Goal: Task Accomplishment & Management: Manage account settings

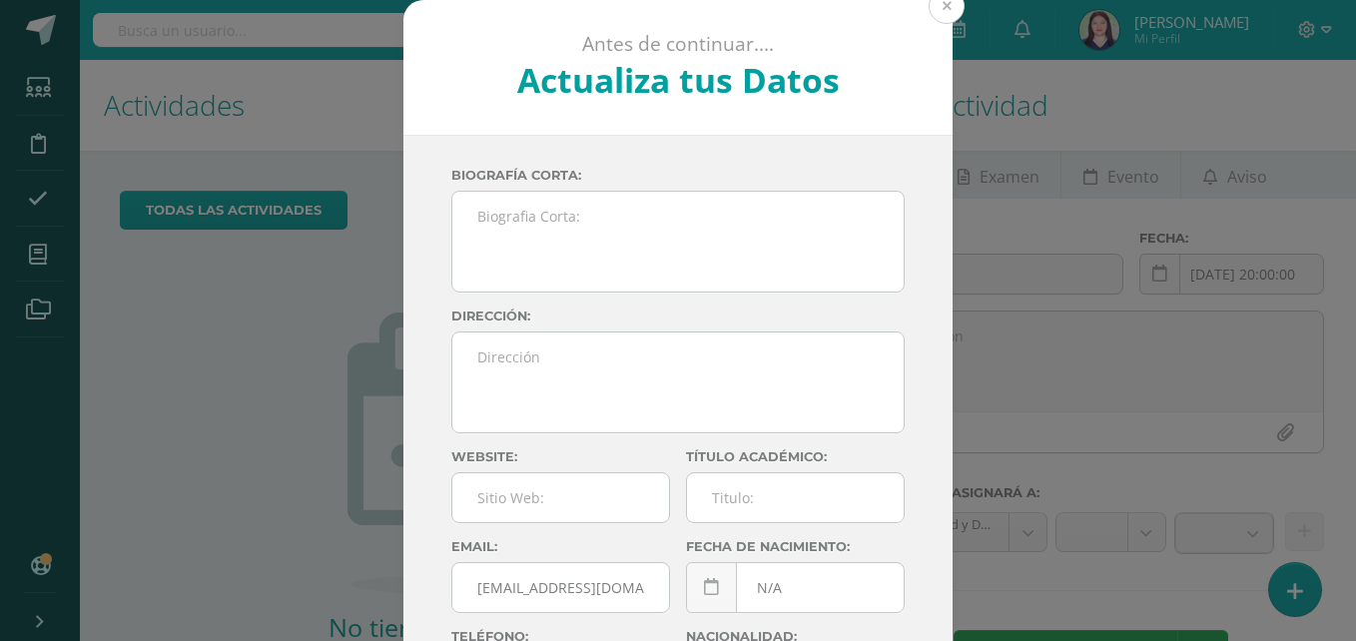
click at [946, 6] on button at bounding box center [946, 6] width 36 height 36
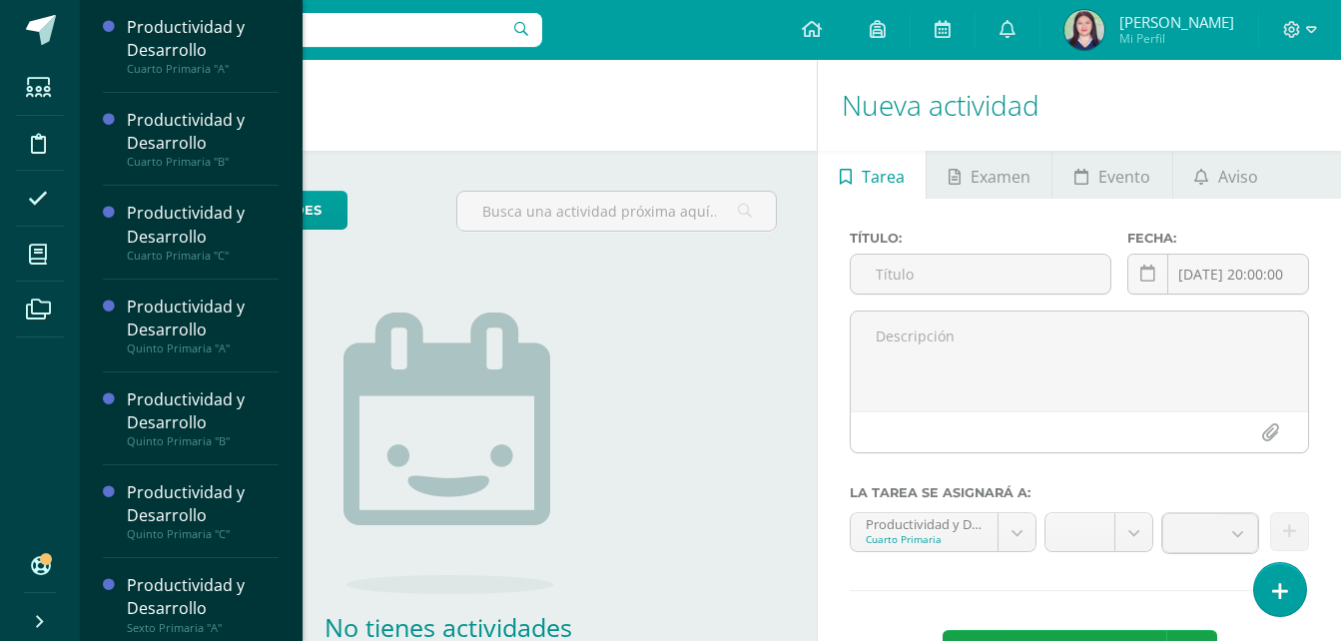
click at [5, 276] on li "Mis cursos" at bounding box center [40, 255] width 80 height 56
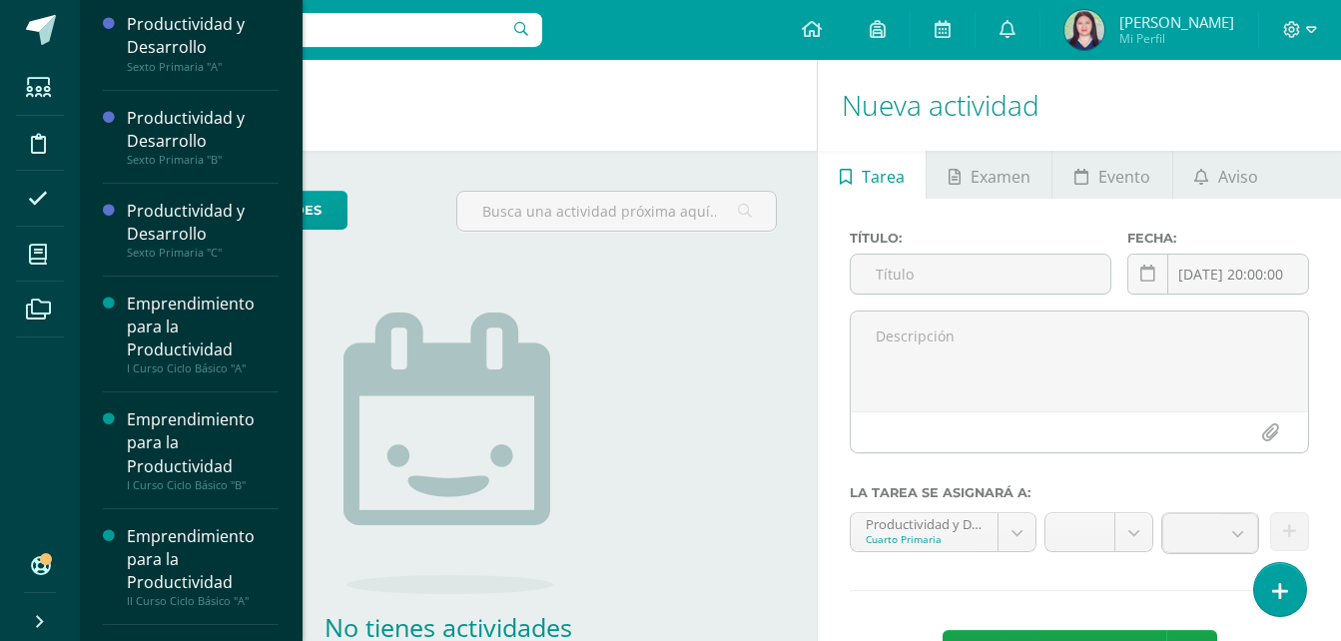
click at [290, 410] on div "Productividad y Desarrollo Cuarto Primaria "A" Actividades Estudiantes Planific…" at bounding box center [191, 320] width 224 height 641
click at [291, 517] on div "Productividad y Desarrollo Cuarto Primaria "A" Actividades Estudiantes Planific…" at bounding box center [191, 320] width 224 height 641
click at [187, 550] on div "Emprendimiento para la Productividad" at bounding box center [203, 559] width 152 height 69
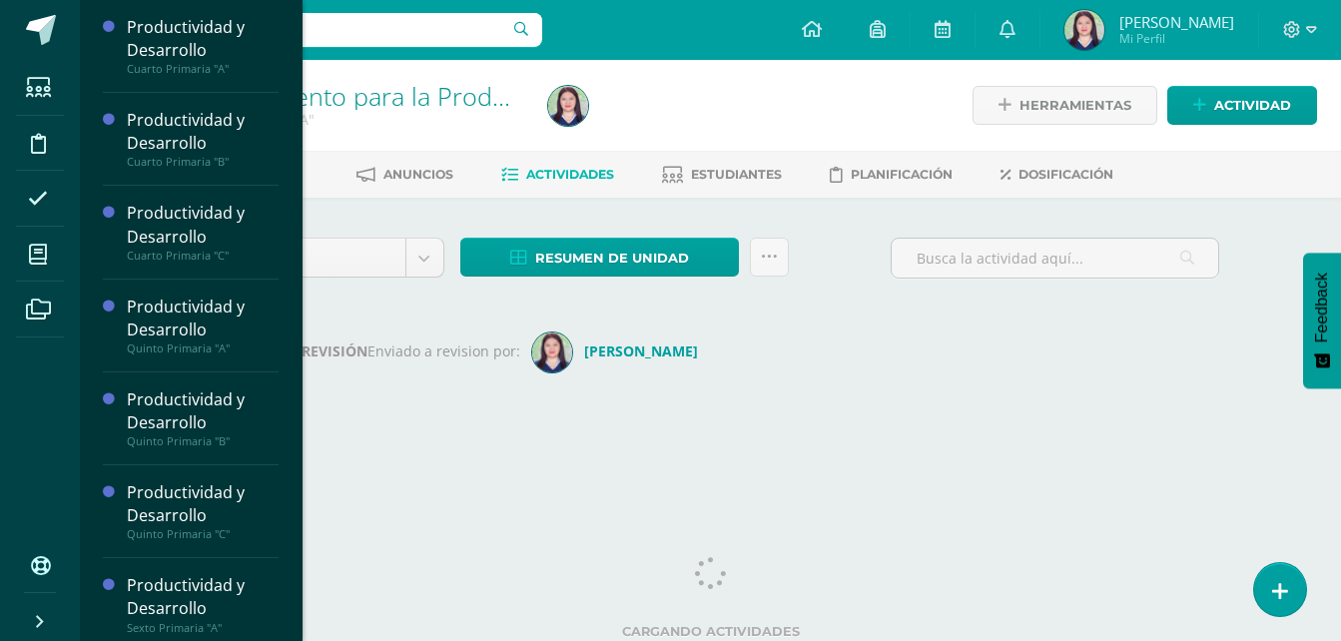
click at [13, 258] on li "Mis cursos" at bounding box center [40, 255] width 80 height 56
click at [290, 481] on div "Productividad y Desarrollo Cuarto Primaria "A" Actividades Estudiantes Planific…" at bounding box center [191, 320] width 224 height 641
click at [288, 584] on div "Productividad y Desarrollo Cuarto Primaria "A" Actividades Estudiantes Planific…" at bounding box center [191, 320] width 224 height 641
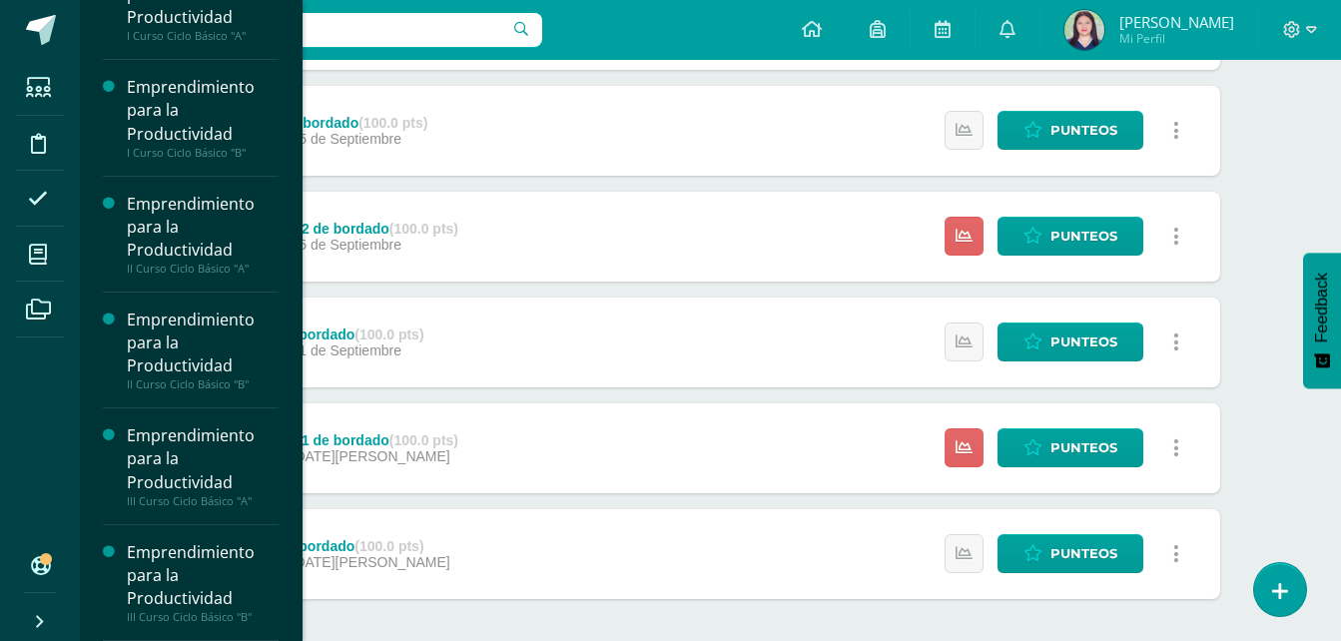
scroll to position [858, 0]
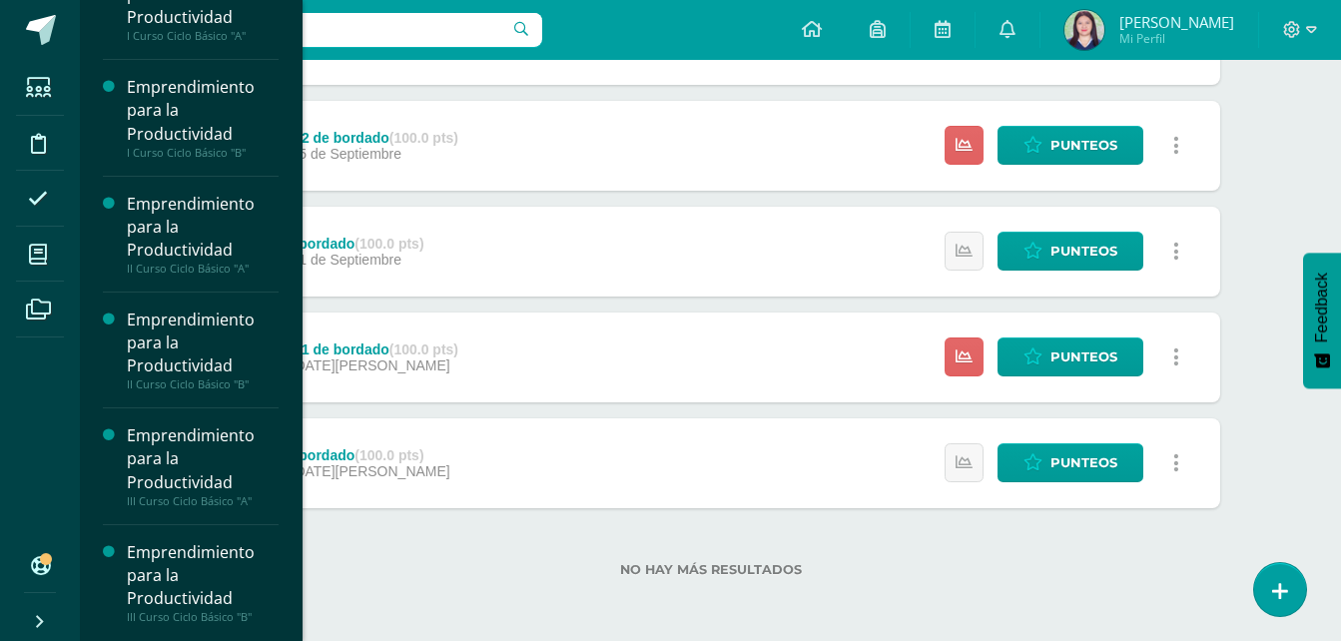
click at [179, 595] on div "Emprendimiento para la Productividad" at bounding box center [203, 575] width 152 height 69
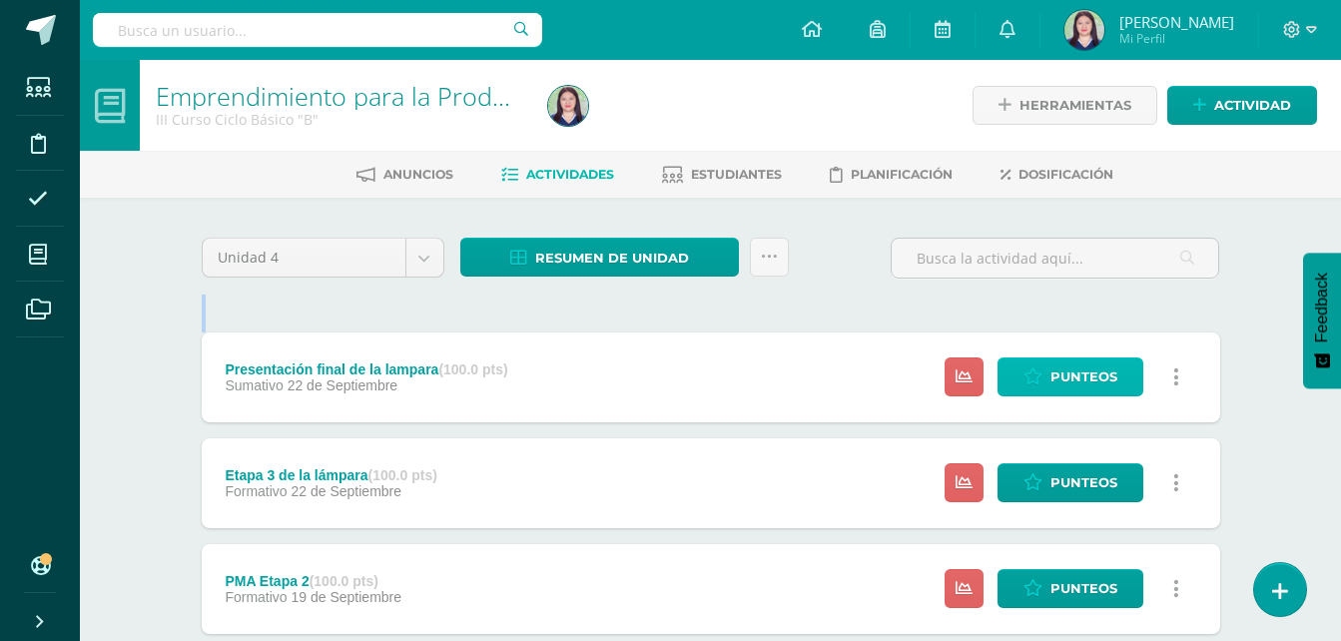
click at [1123, 385] on link "Punteos" at bounding box center [1070, 376] width 146 height 39
click at [1098, 386] on span "Punteos" at bounding box center [1083, 376] width 67 height 37
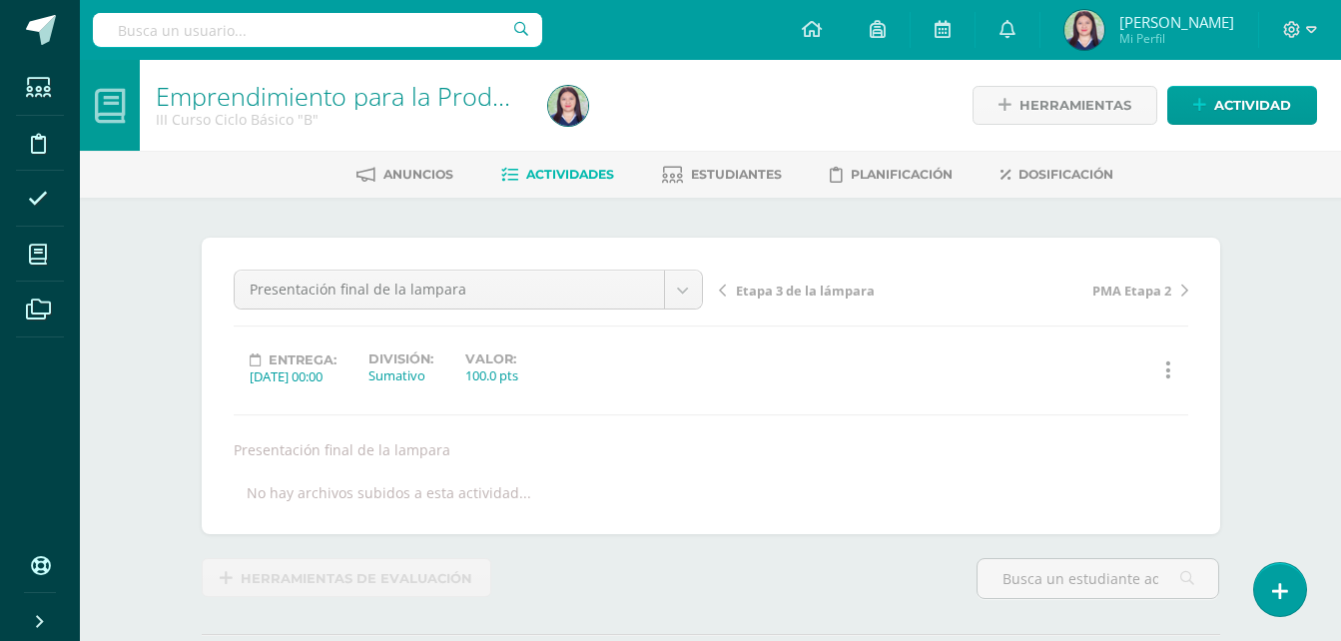
click at [1332, 498] on div "Emprendimiento para la Productividad III Curso Ciclo Básico "B" Herramientas De…" at bounding box center [710, 425] width 1261 height 730
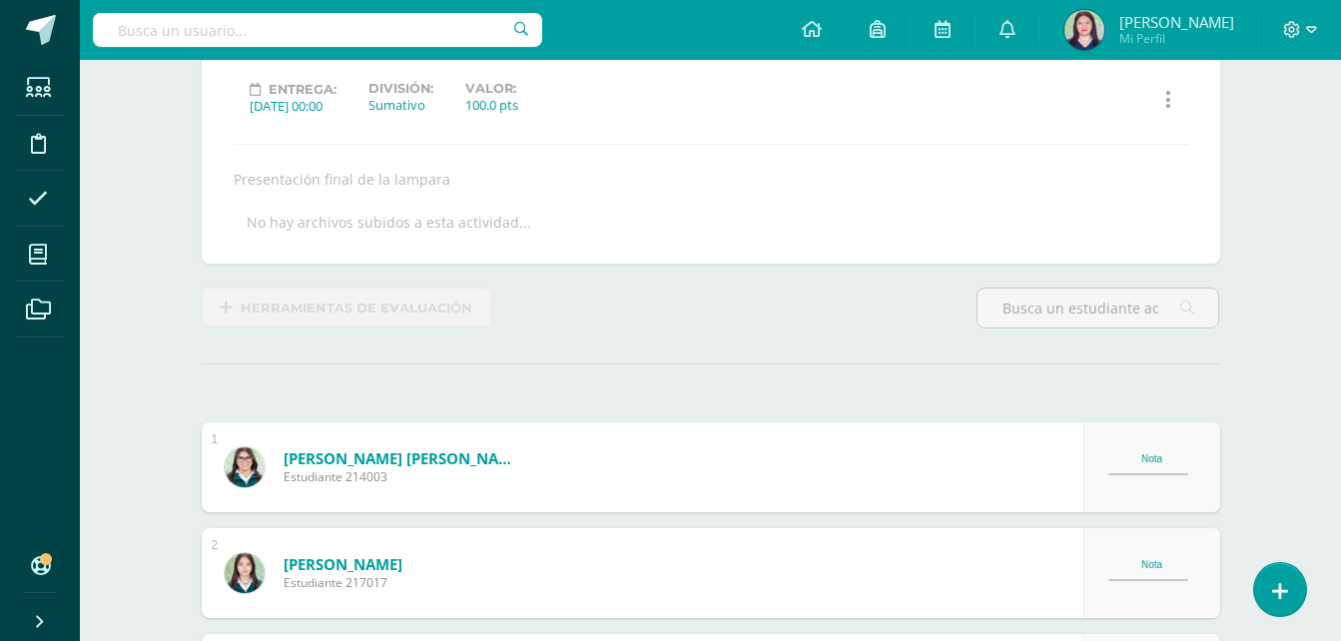
scroll to position [272, 0]
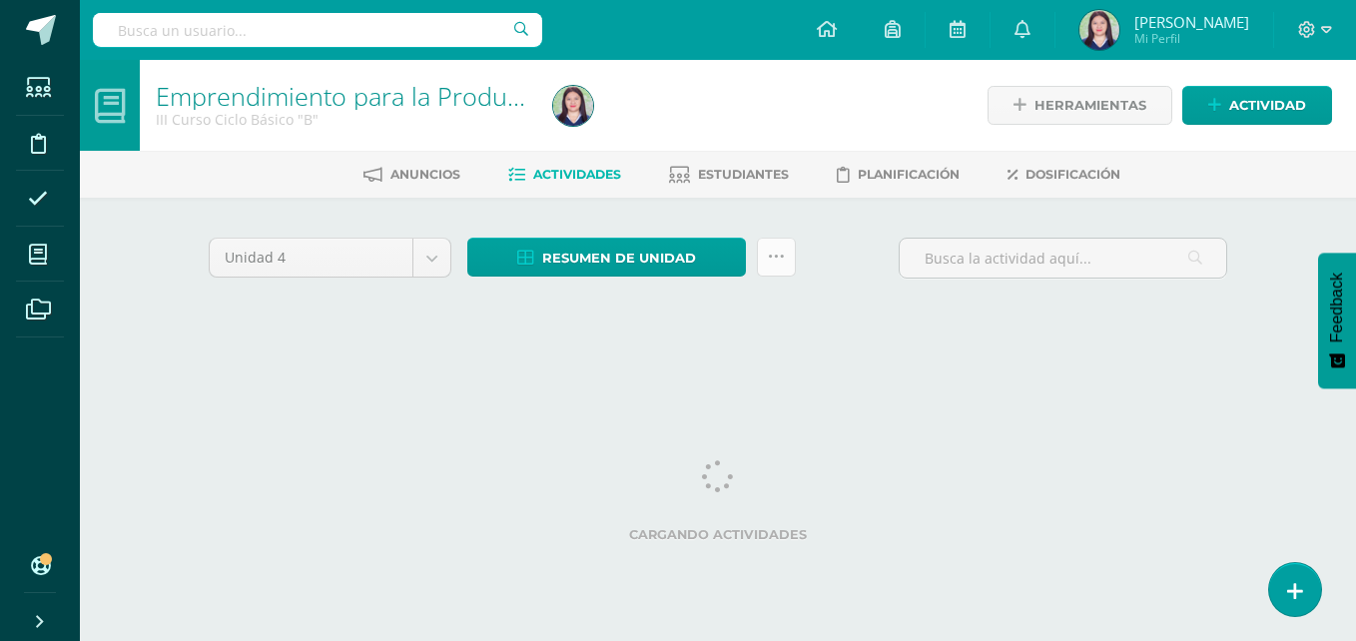
click at [769, 267] on link at bounding box center [776, 257] width 39 height 39
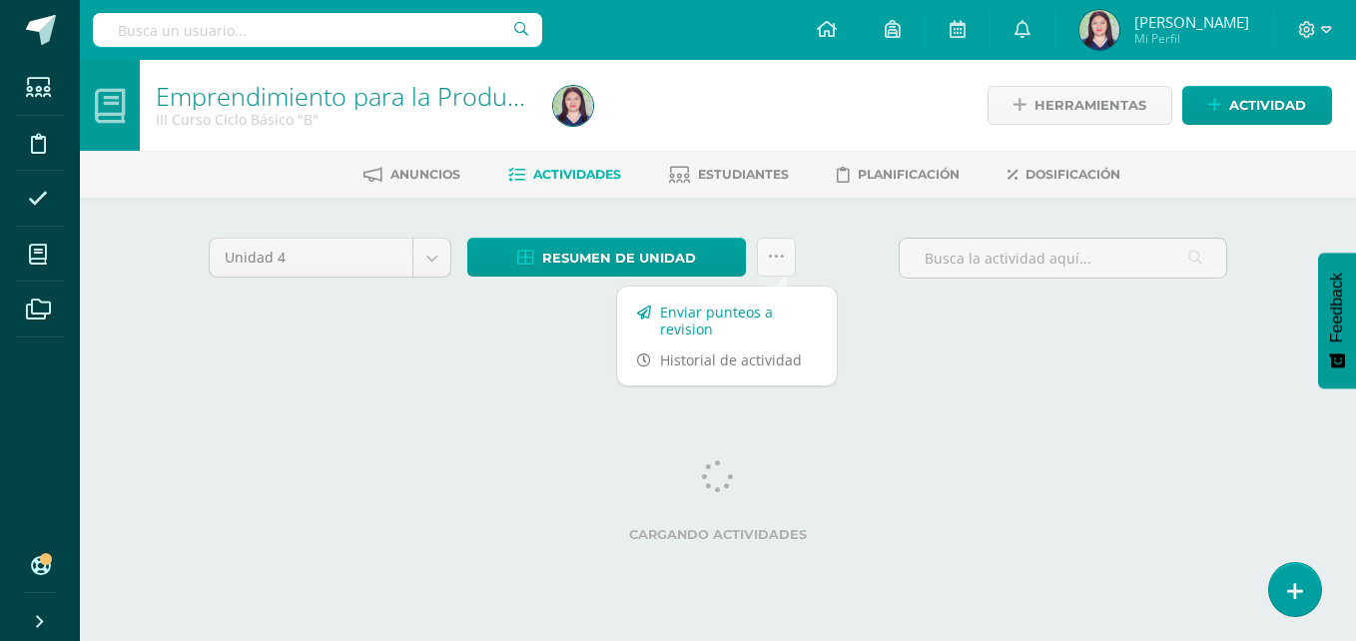
click at [759, 321] on link "Enviar punteos a revision" at bounding box center [727, 321] width 220 height 48
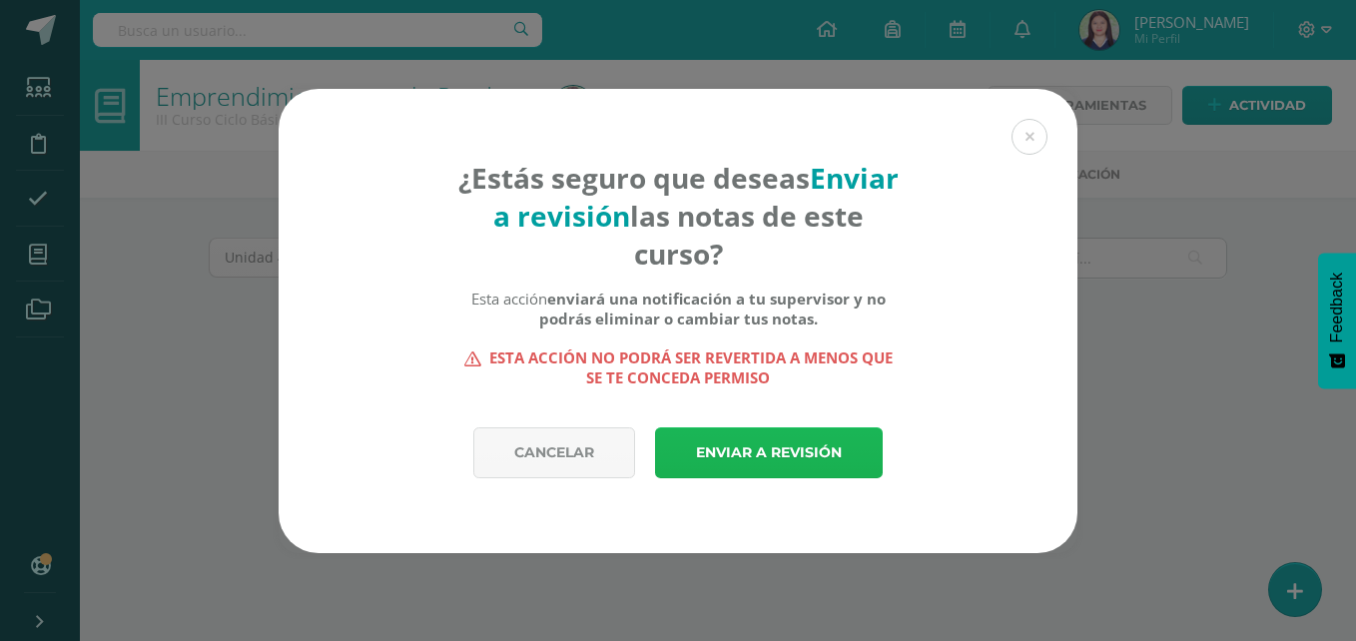
click at [678, 451] on link "Enviar a revisión" at bounding box center [769, 452] width 228 height 51
click at [786, 434] on link "Enviar a revisión" at bounding box center [769, 452] width 228 height 51
click at [759, 437] on link "Enviar a revisión" at bounding box center [769, 452] width 228 height 51
click at [759, 443] on link "Enviar a revisión" at bounding box center [769, 452] width 228 height 51
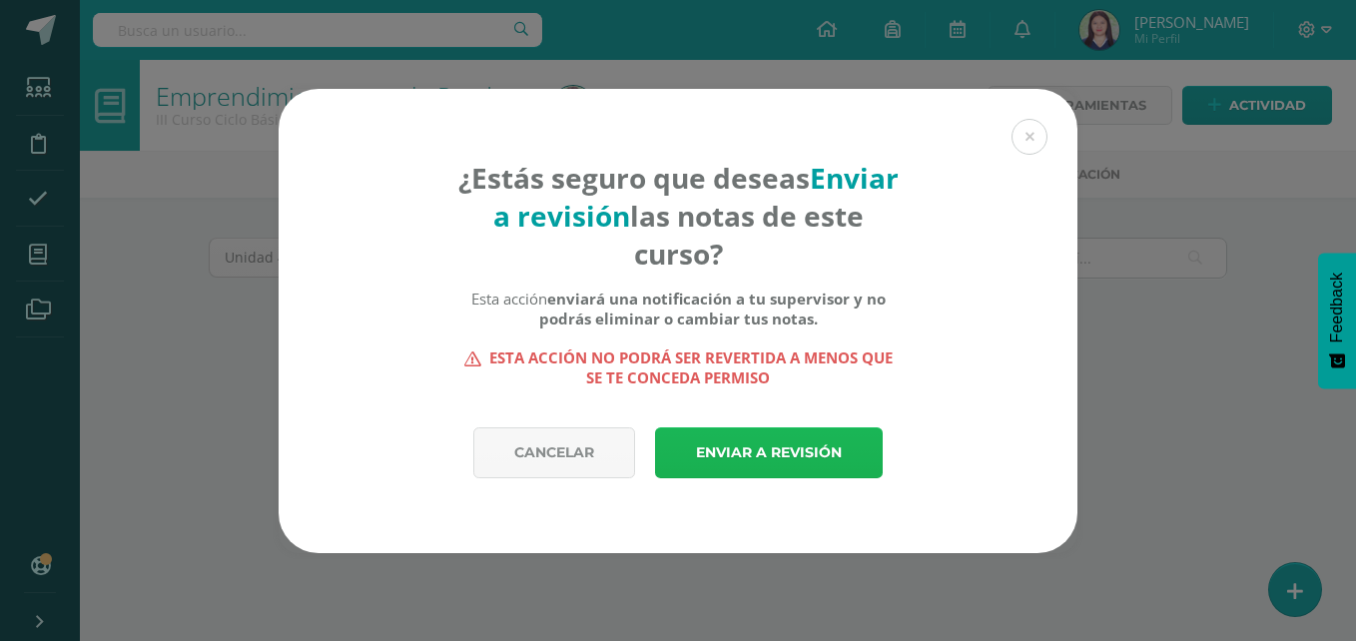
click at [759, 443] on link "Enviar a revisión" at bounding box center [769, 452] width 228 height 51
click at [1027, 137] on button at bounding box center [1029, 137] width 36 height 36
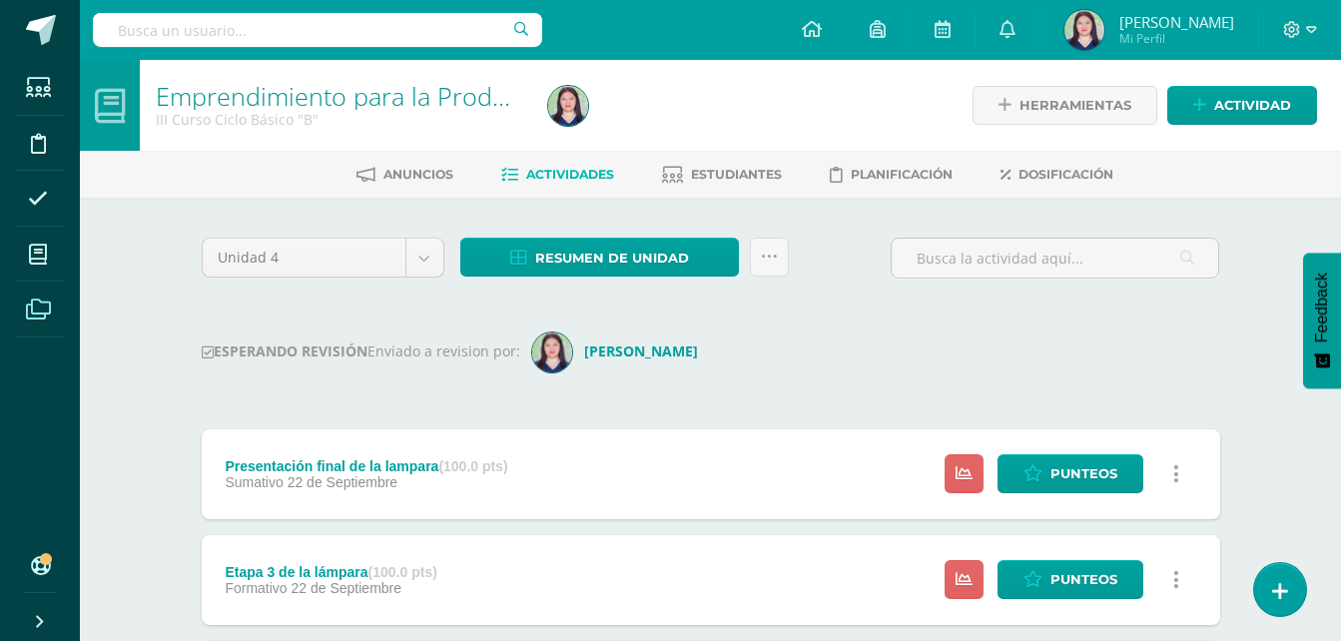
click at [21, 311] on span at bounding box center [38, 309] width 45 height 45
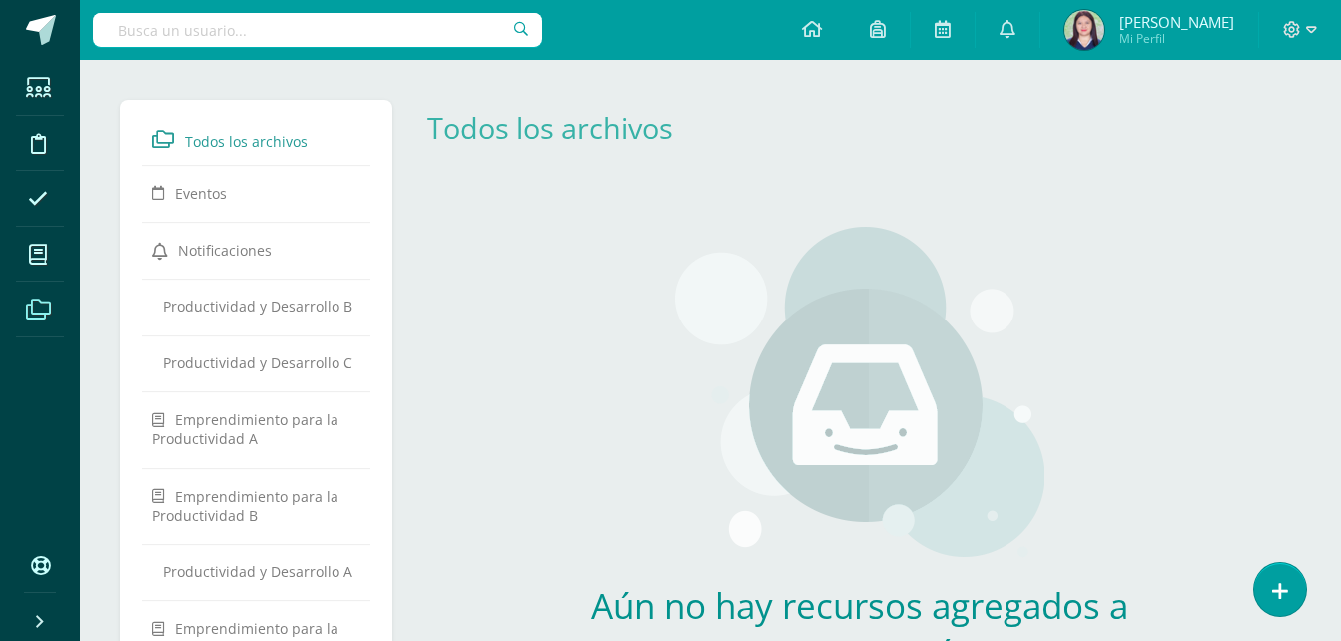
click at [24, 310] on span at bounding box center [38, 309] width 45 height 45
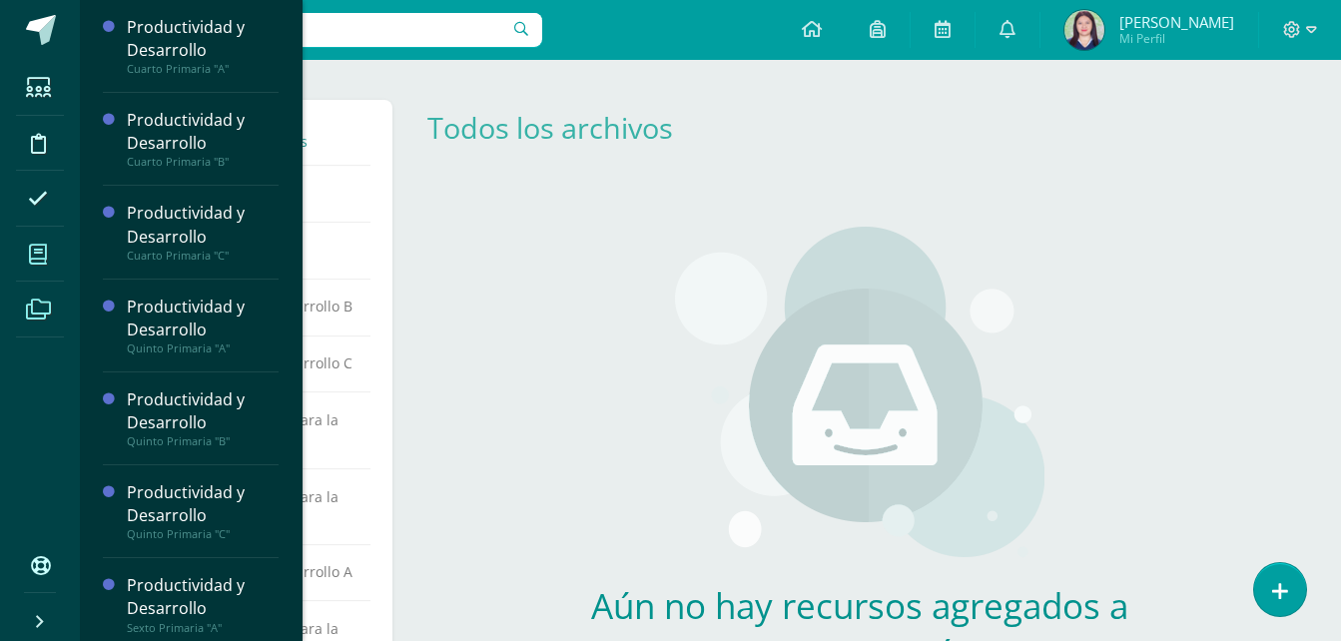
click at [30, 266] on span at bounding box center [38, 254] width 45 height 45
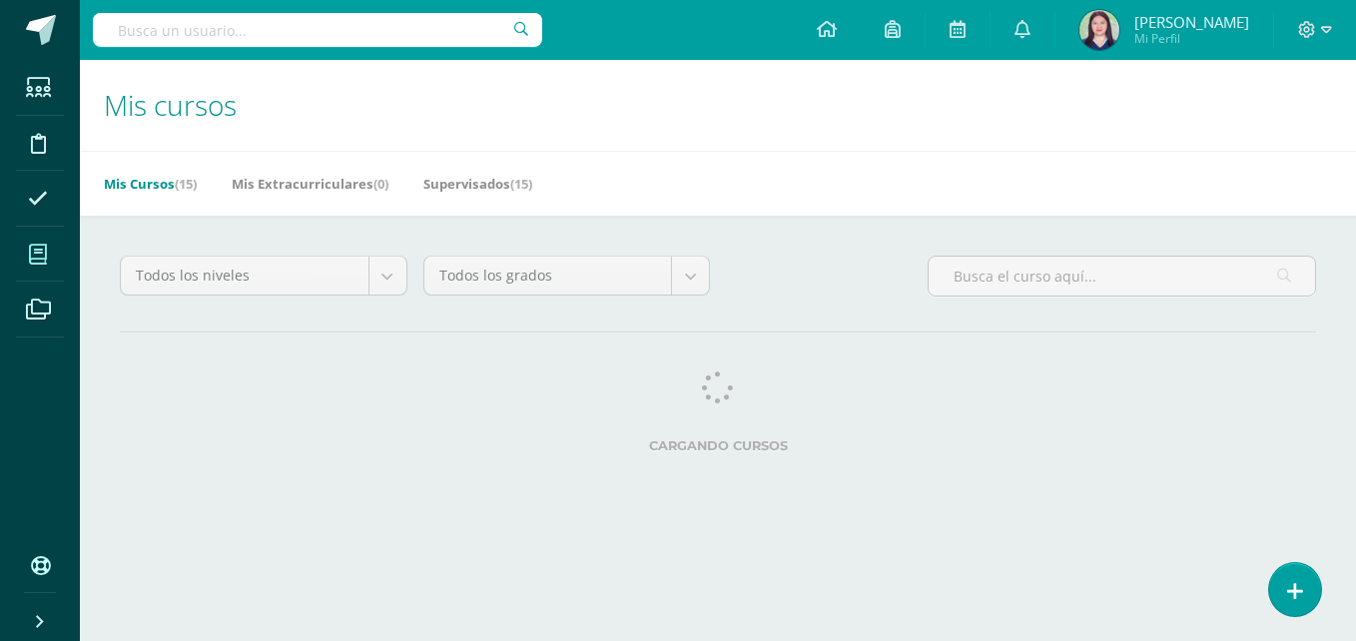
click at [160, 181] on link "Mis Cursos (15)" at bounding box center [150, 184] width 93 height 32
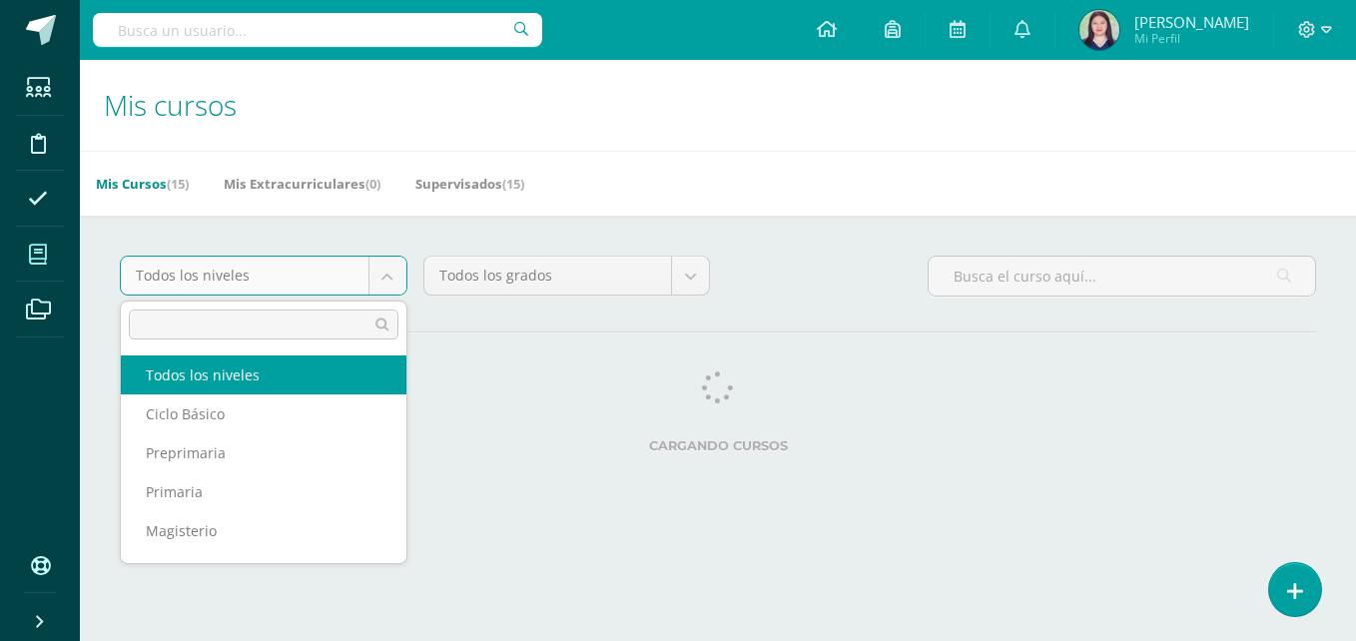
click at [382, 284] on body "Estudiantes Disciplina Asistencia Mis cursos Archivos Soporte Ayuda Reportar un…" at bounding box center [678, 250] width 1356 height 501
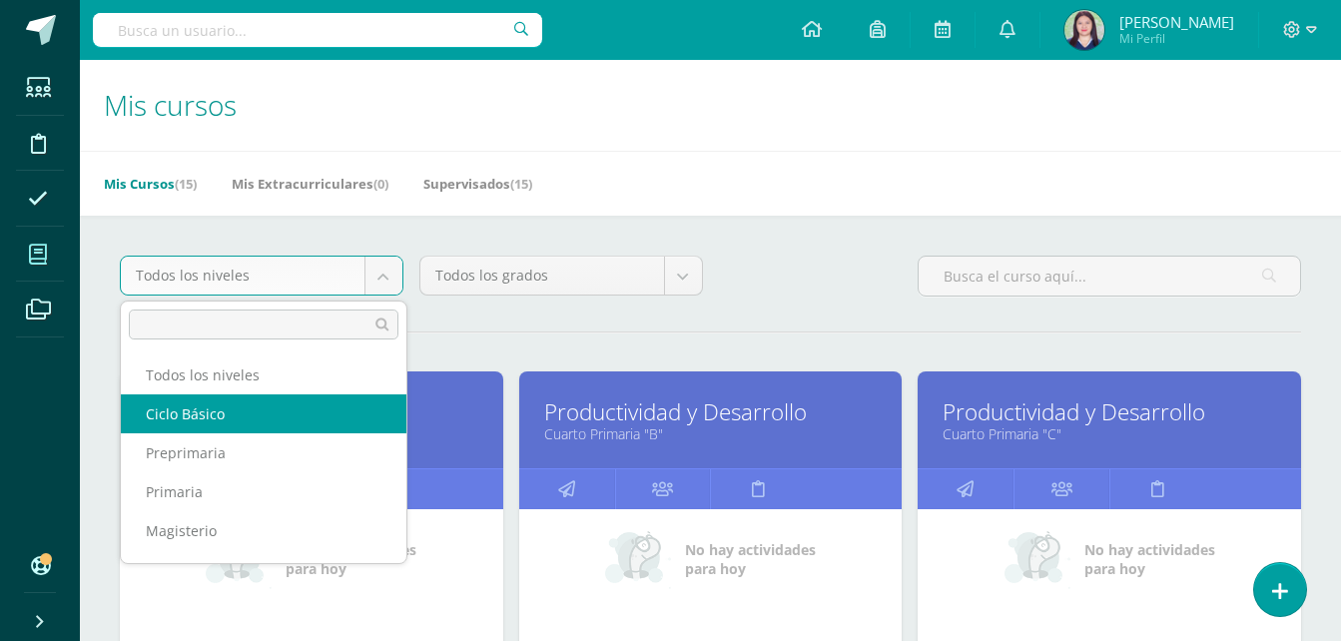
select select "7"
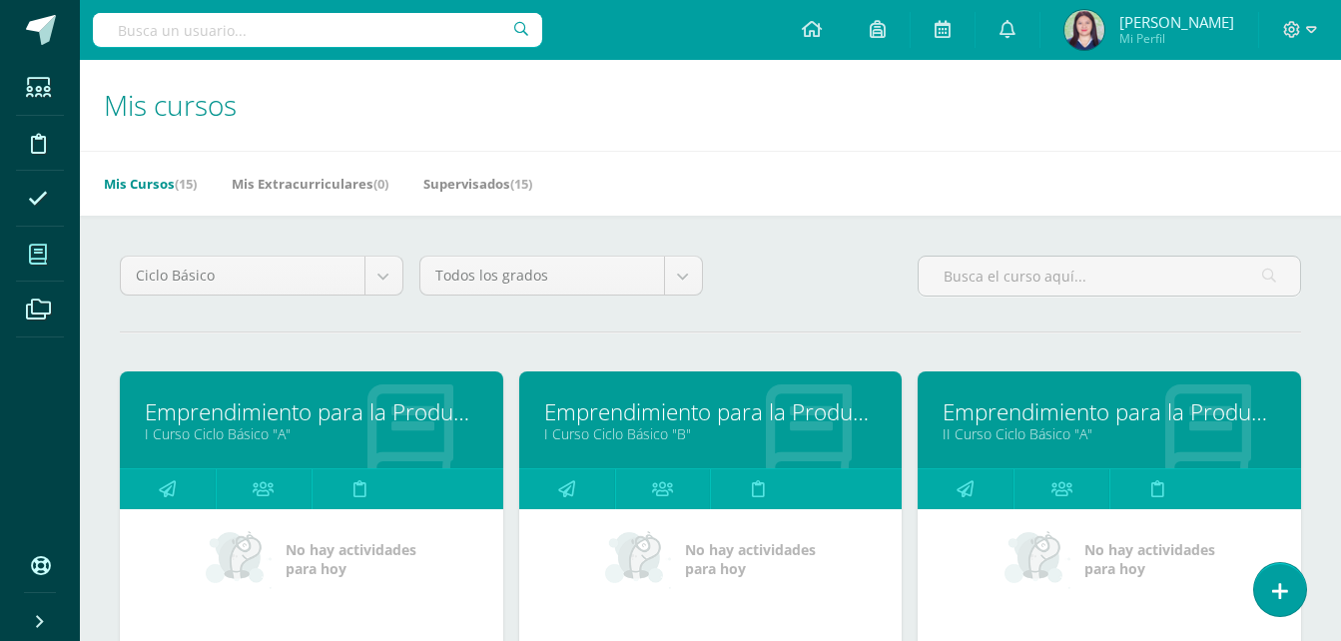
scroll to position [602, 0]
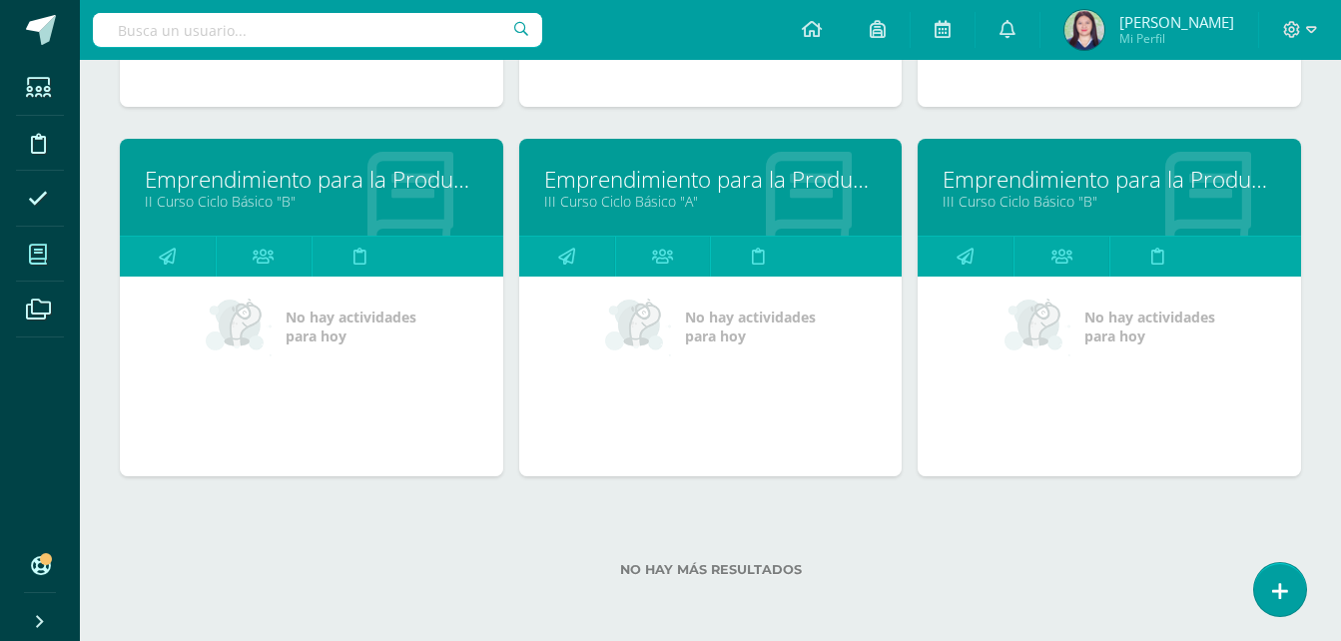
click at [696, 211] on link "III Curso Ciclo Básico "A"" at bounding box center [710, 201] width 333 height 19
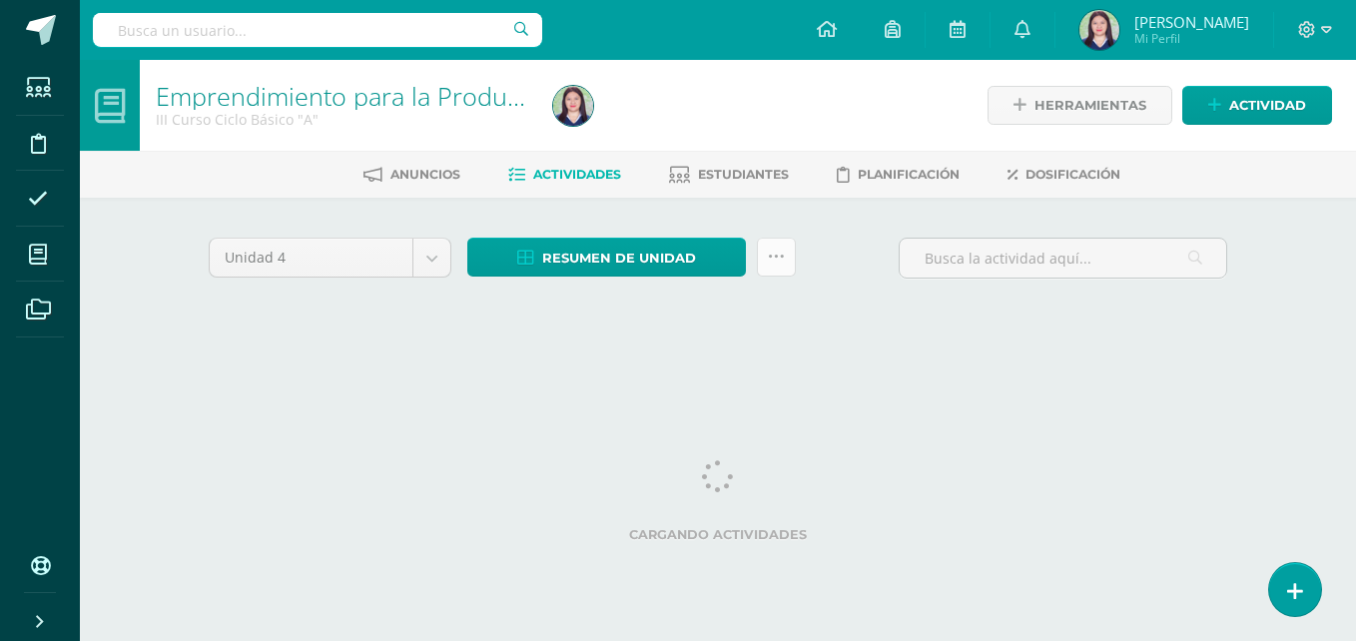
click at [774, 256] on icon at bounding box center [776, 257] width 17 height 17
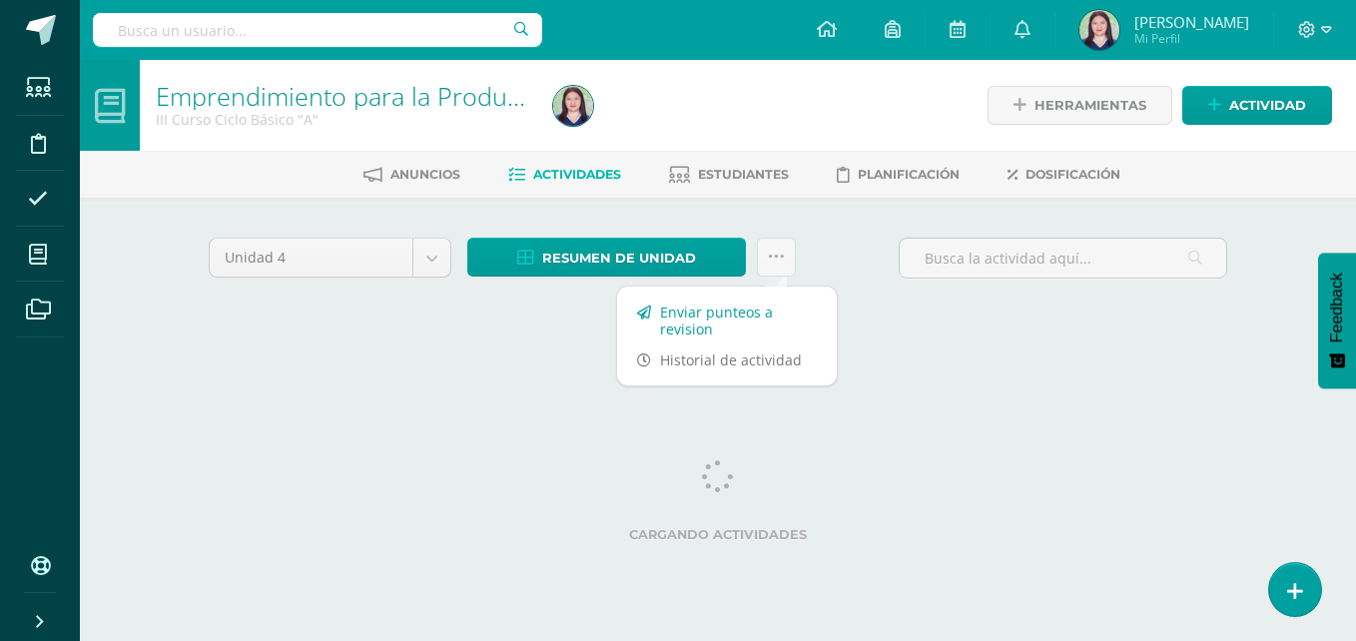
click at [762, 303] on link "Enviar punteos a revision" at bounding box center [727, 321] width 220 height 48
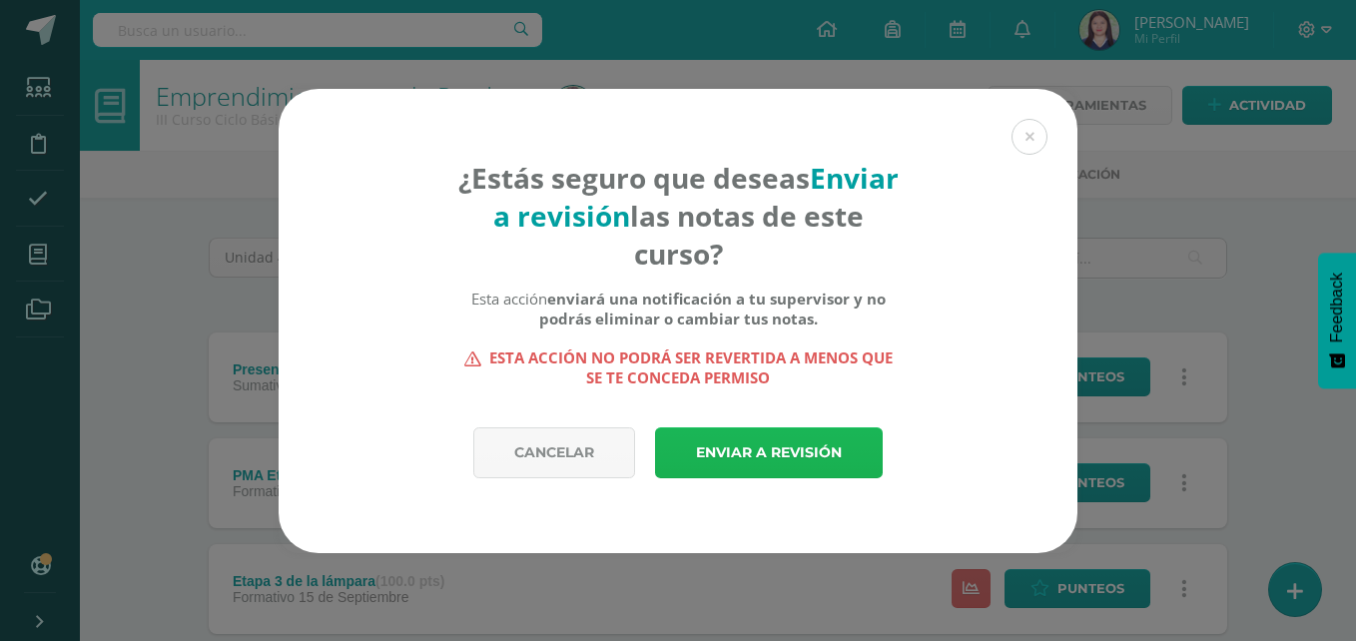
click at [738, 463] on link "Enviar a revisión" at bounding box center [769, 452] width 228 height 51
click at [738, 460] on link "Enviar a revisión" at bounding box center [769, 452] width 228 height 51
click at [710, 430] on link "Enviar a revisión" at bounding box center [769, 452] width 228 height 51
click at [714, 442] on link "Enviar a revisión" at bounding box center [769, 452] width 228 height 51
